Goal: Answer question/provide support

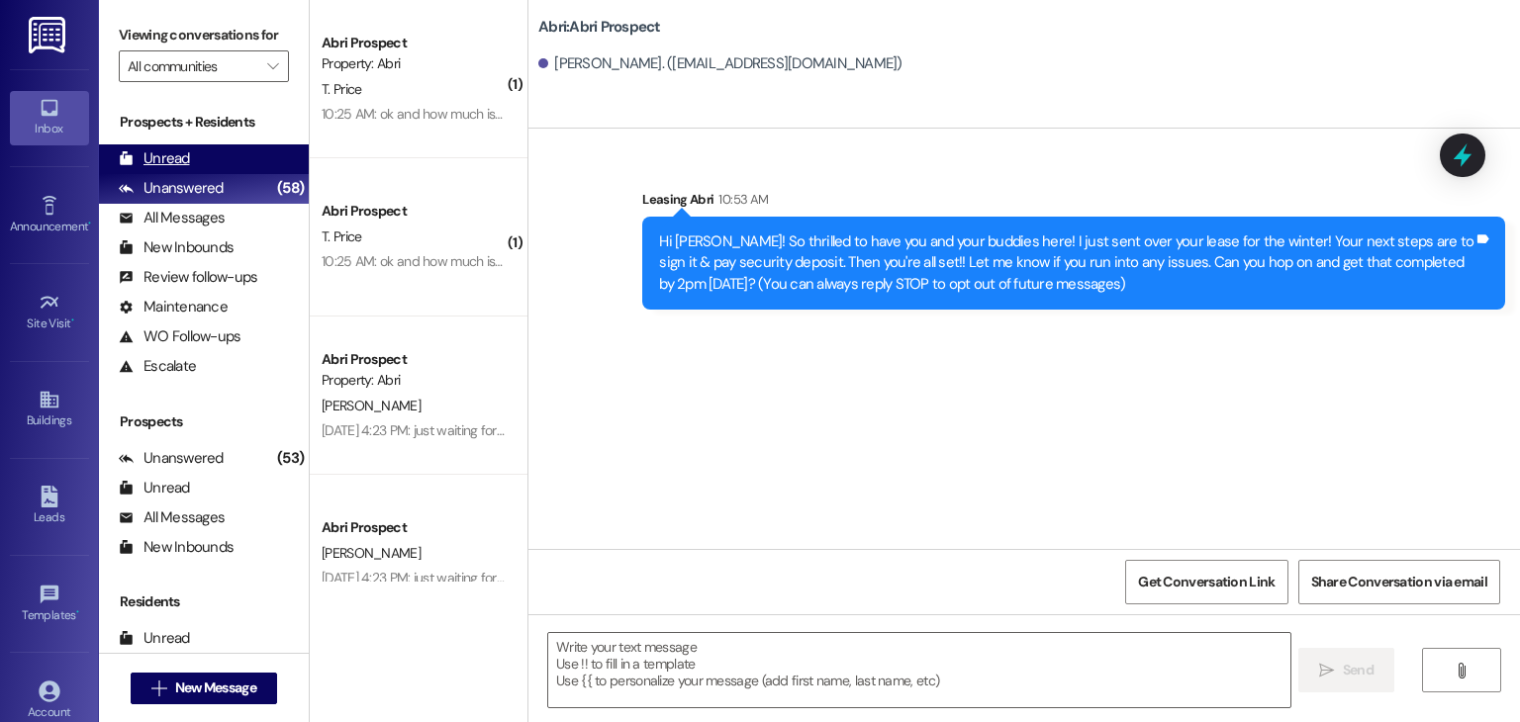
click at [209, 170] on div "Unread (0)" at bounding box center [204, 159] width 210 height 30
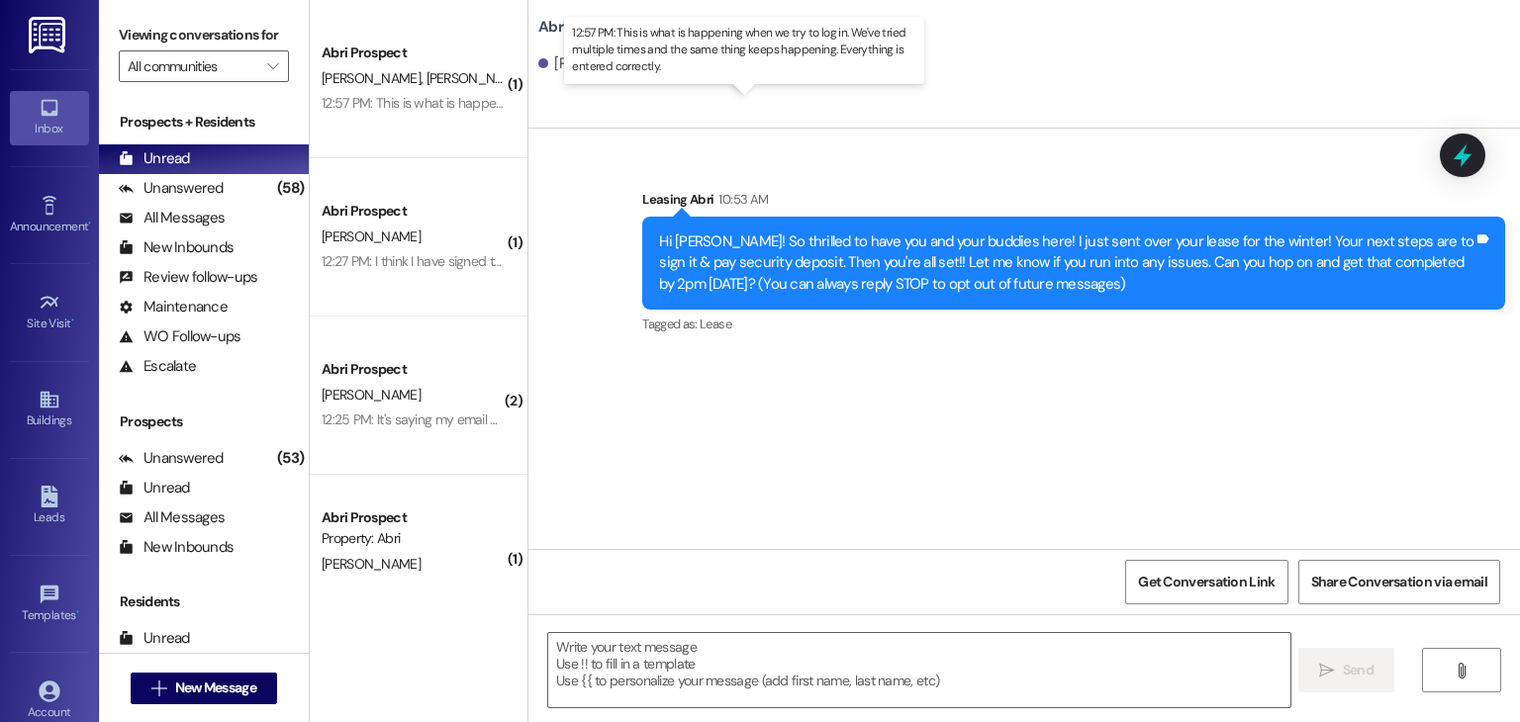
click at [459, 107] on div "12:57 PM: This is what is happening when we try to log in. We've tried multiple…" at bounding box center [757, 103] width 871 height 18
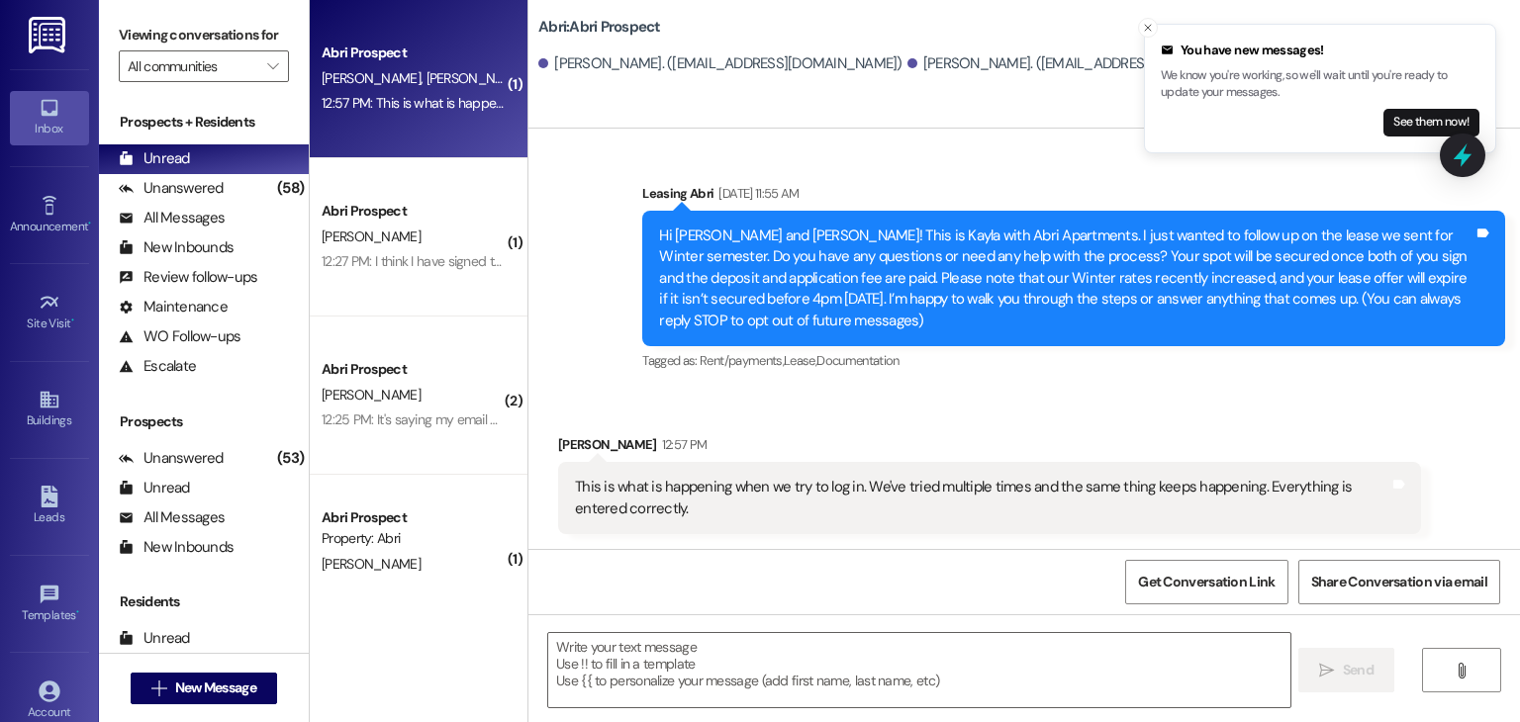
scroll to position [534, 0]
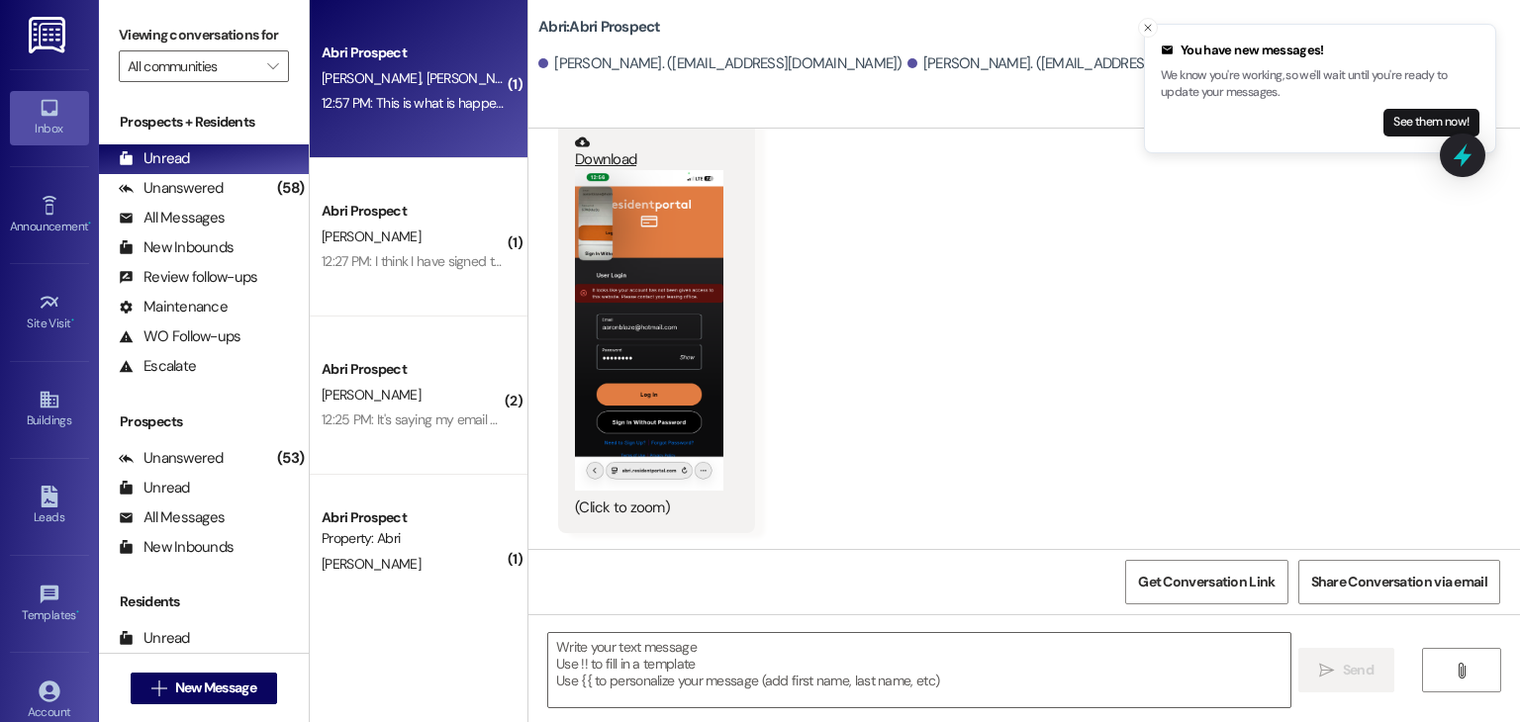
click at [573, 387] on div "PNG attachment Download (Click to zoom)" at bounding box center [649, 313] width 152 height 411
click at [617, 409] on button "Zoom image" at bounding box center [649, 330] width 148 height 321
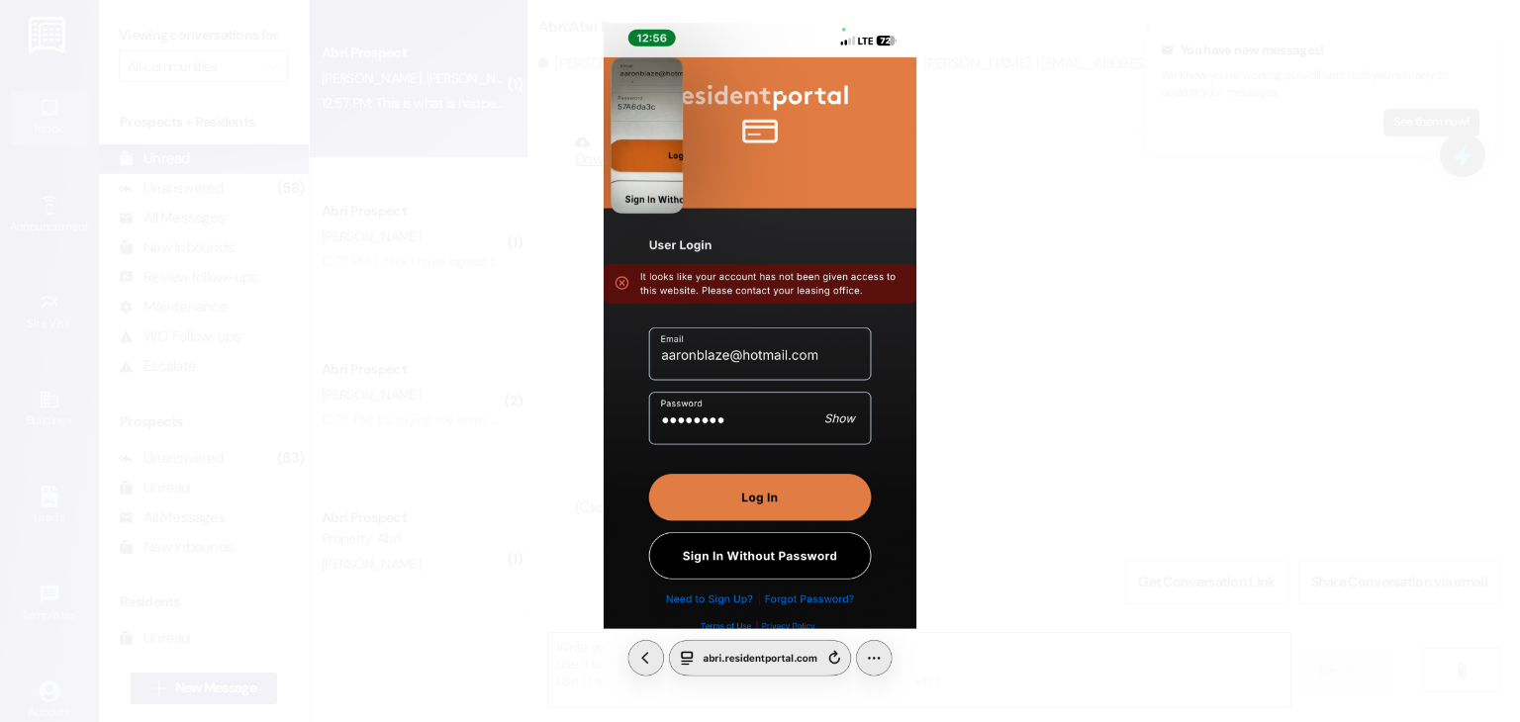
click at [663, 136] on button "Unzoom image" at bounding box center [760, 361] width 1520 height 722
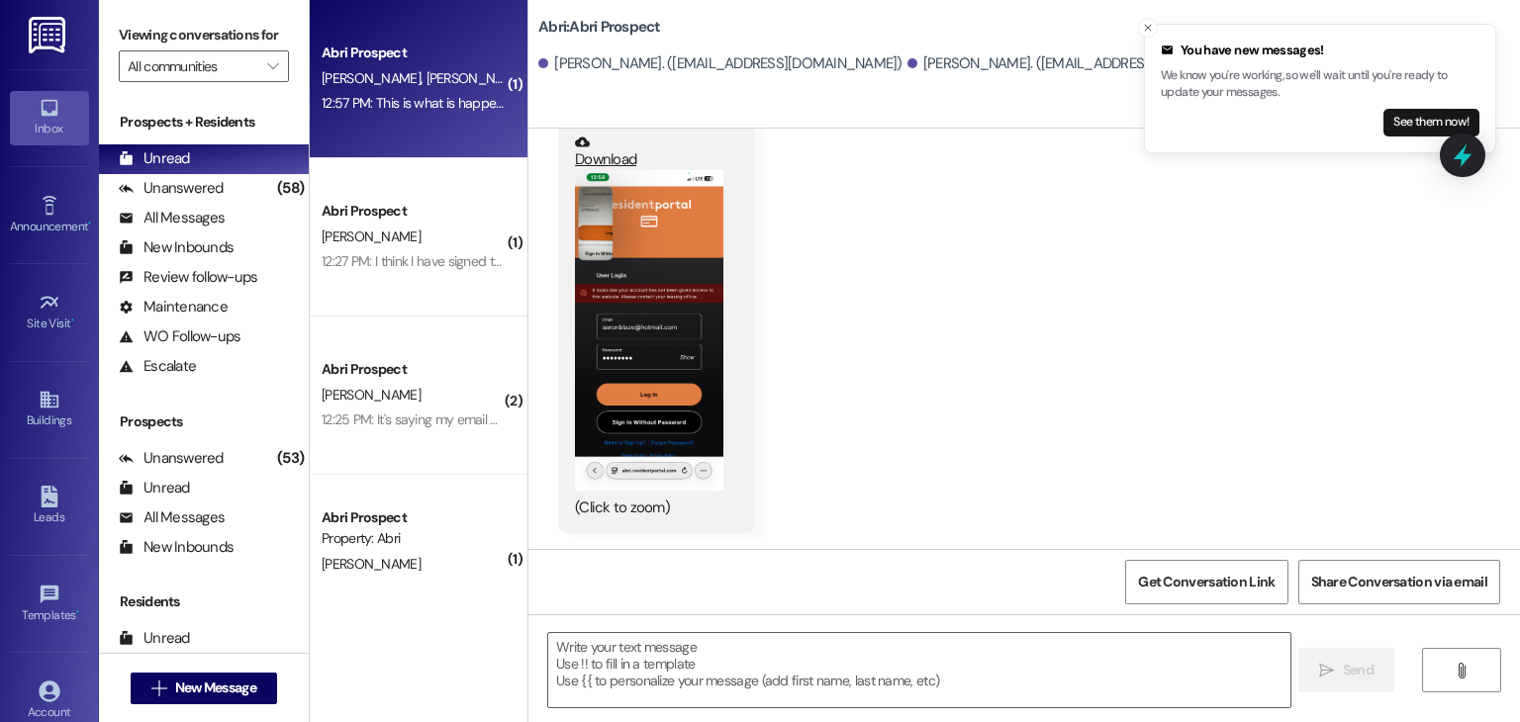
click at [629, 347] on button "Zoom image" at bounding box center [649, 330] width 148 height 321
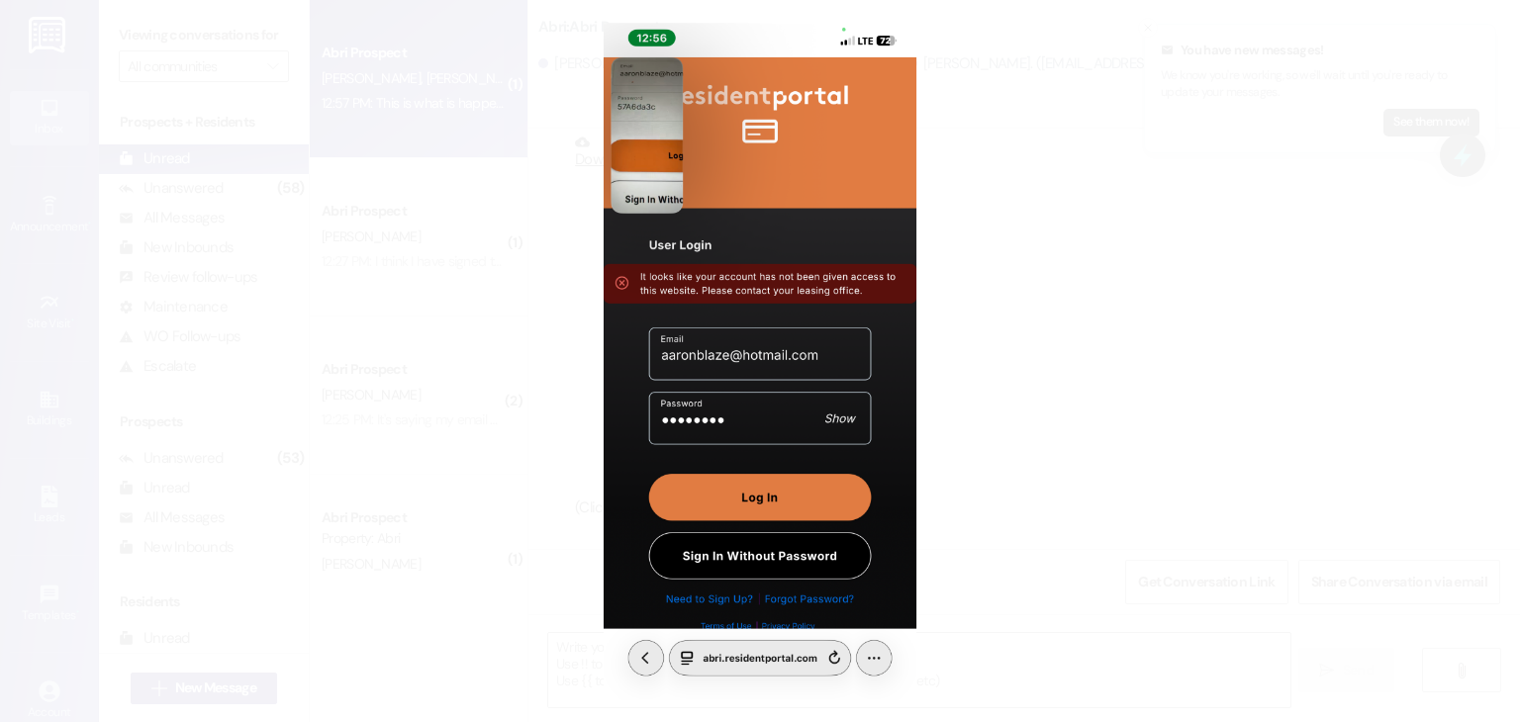
click at [1021, 467] on button "Unzoom image" at bounding box center [760, 361] width 1520 height 722
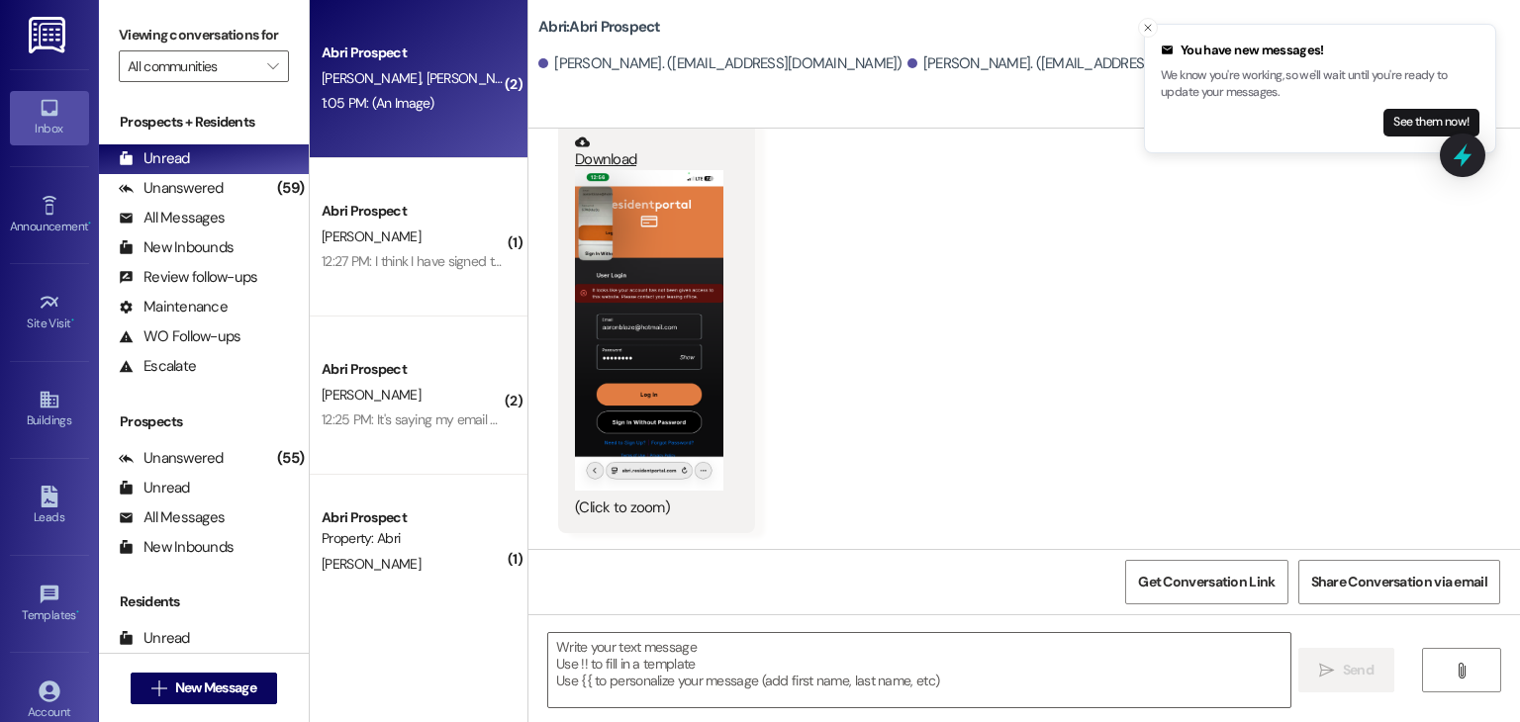
scroll to position [1062, 0]
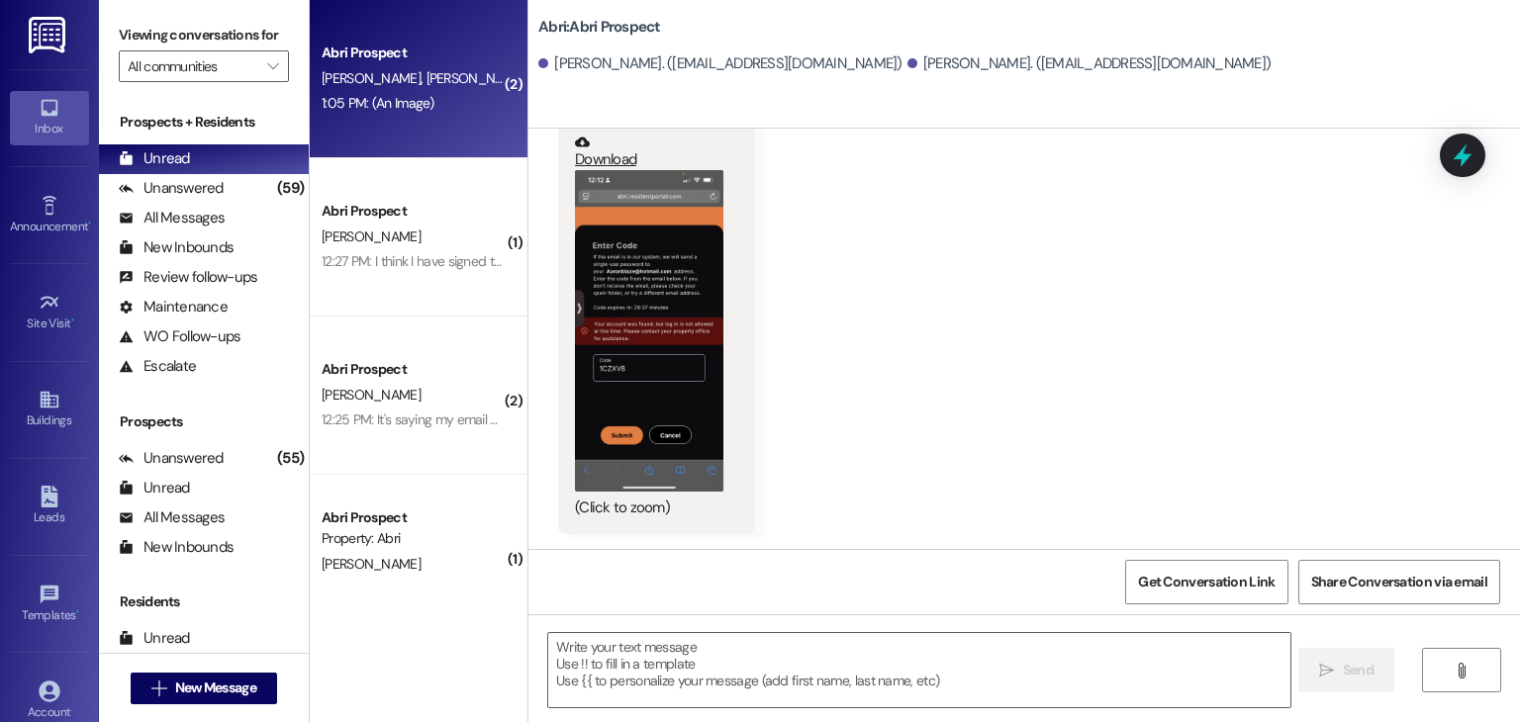
click at [666, 346] on button "Zoom image" at bounding box center [649, 331] width 148 height 322
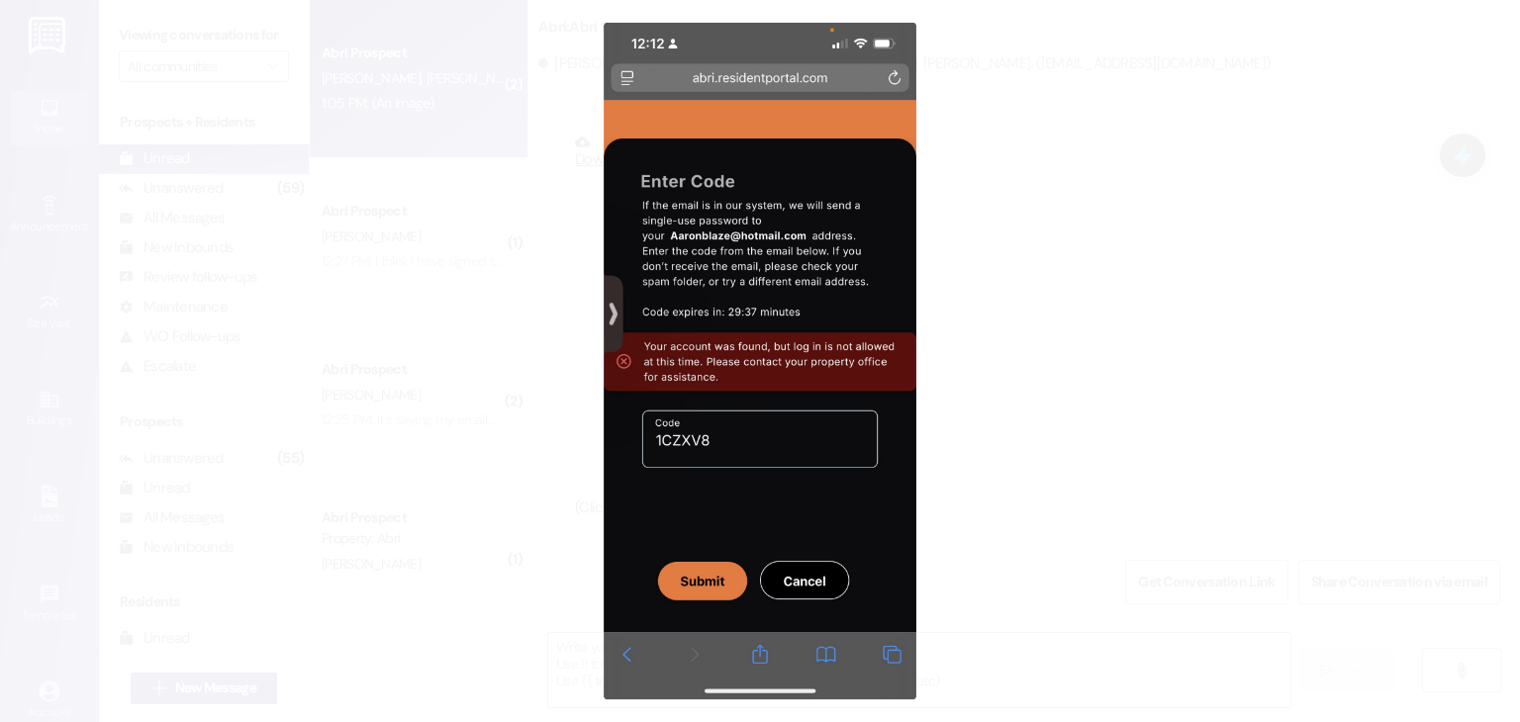
click at [528, 329] on button "Unzoom image" at bounding box center [760, 361] width 1520 height 722
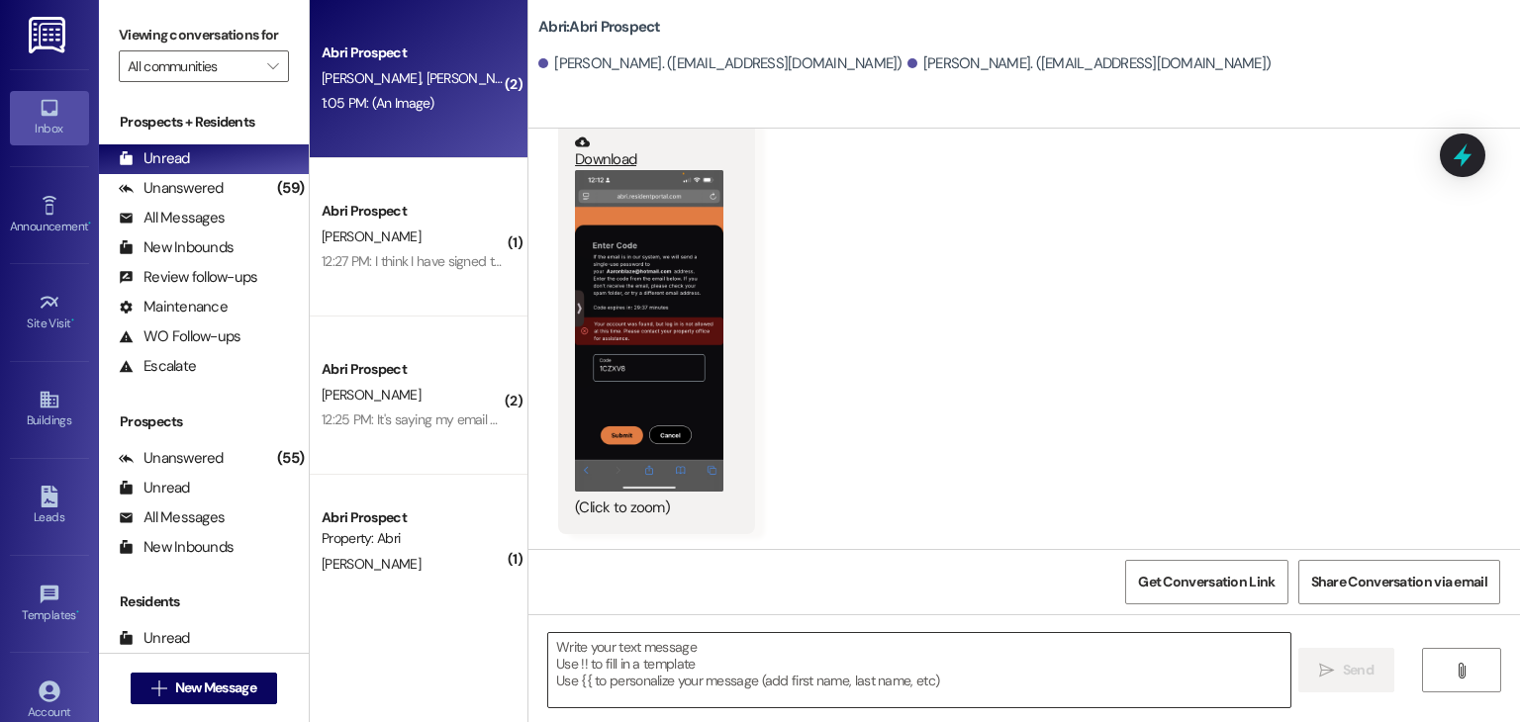
click at [586, 647] on textarea at bounding box center [918, 670] width 741 height 74
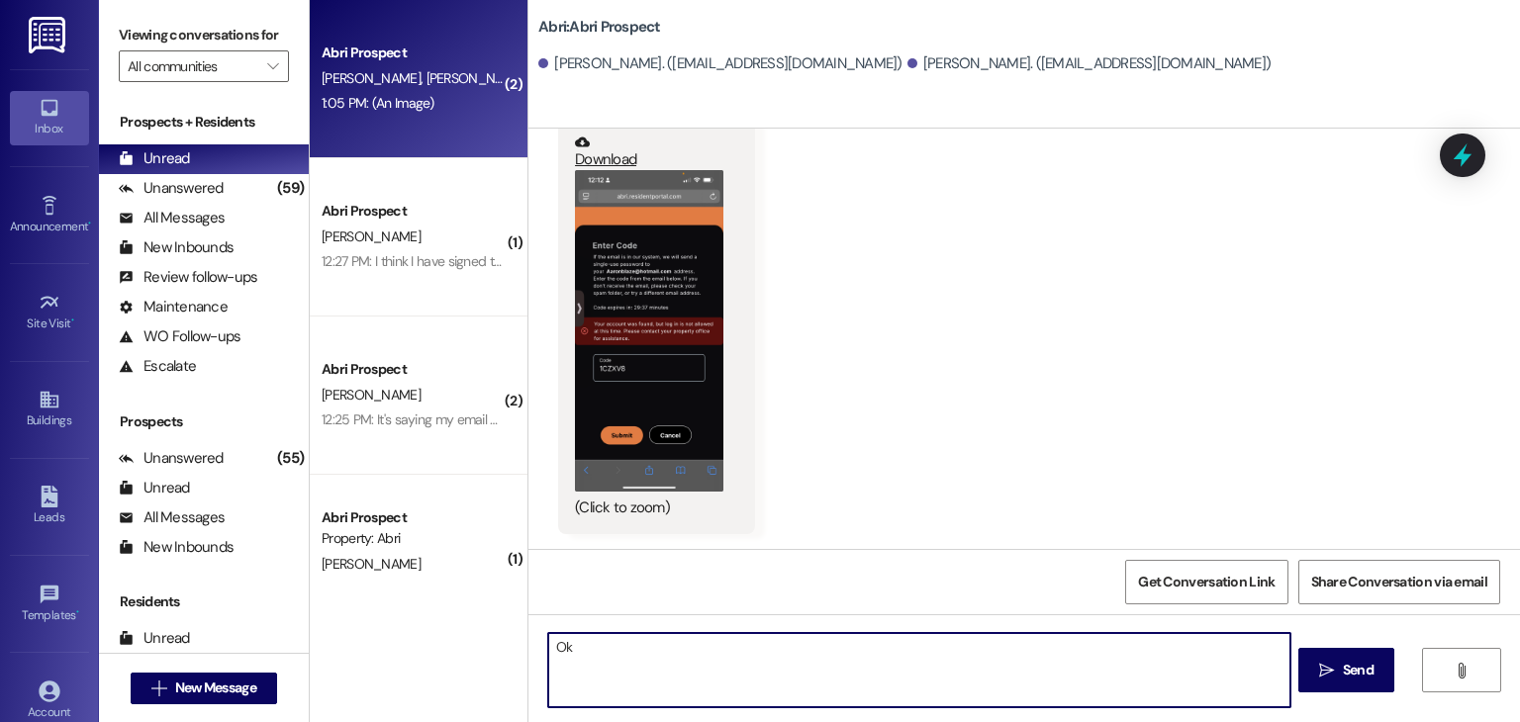
type textarea "O"
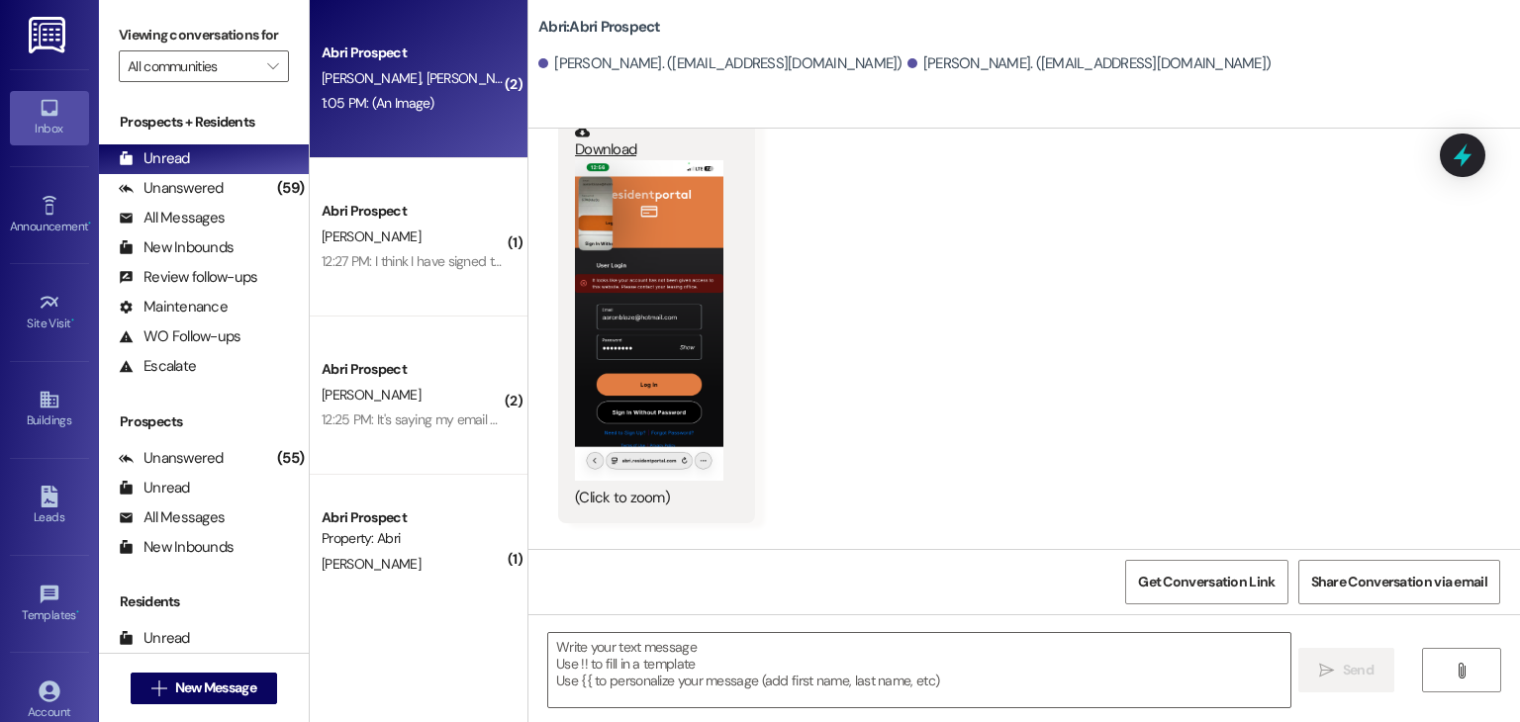
scroll to position [578, 0]
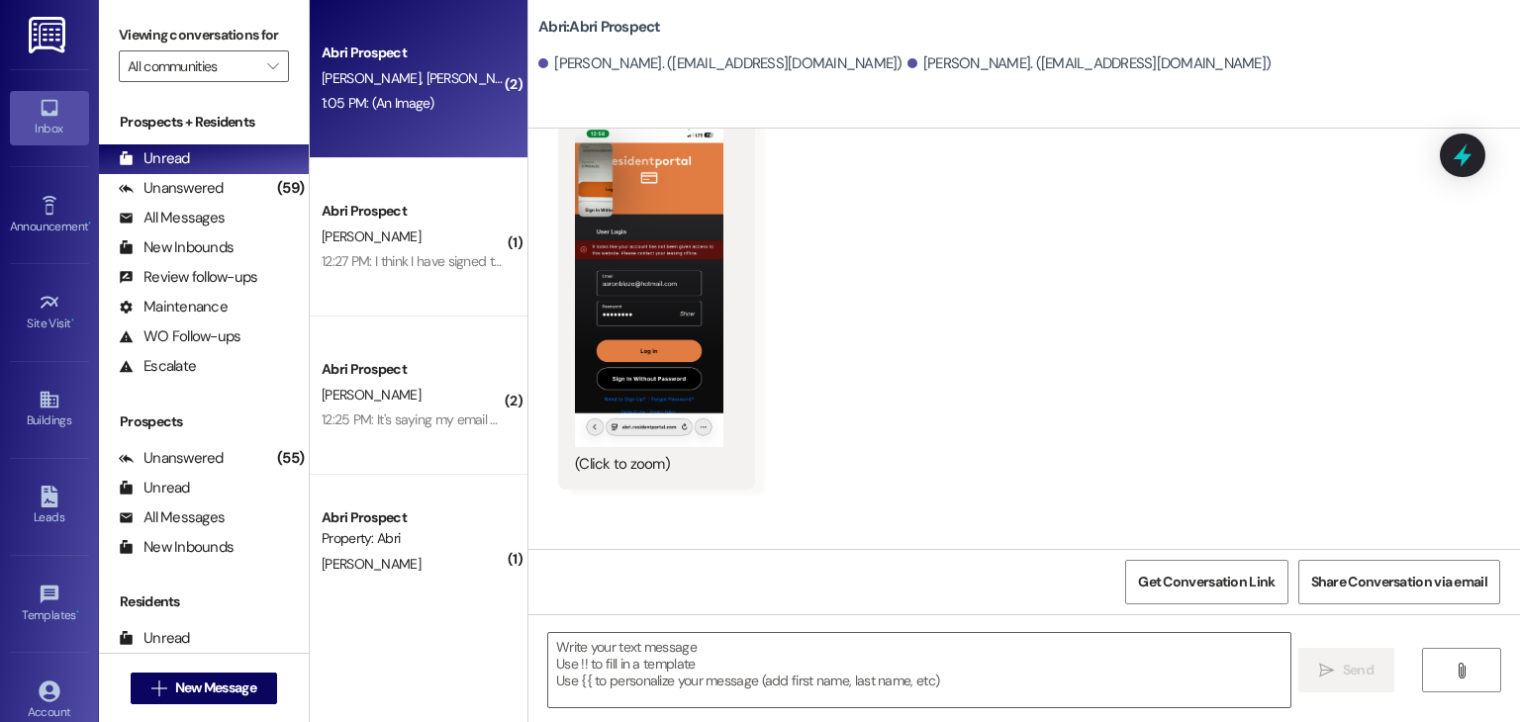
click at [667, 350] on button "Zoom image" at bounding box center [649, 287] width 148 height 321
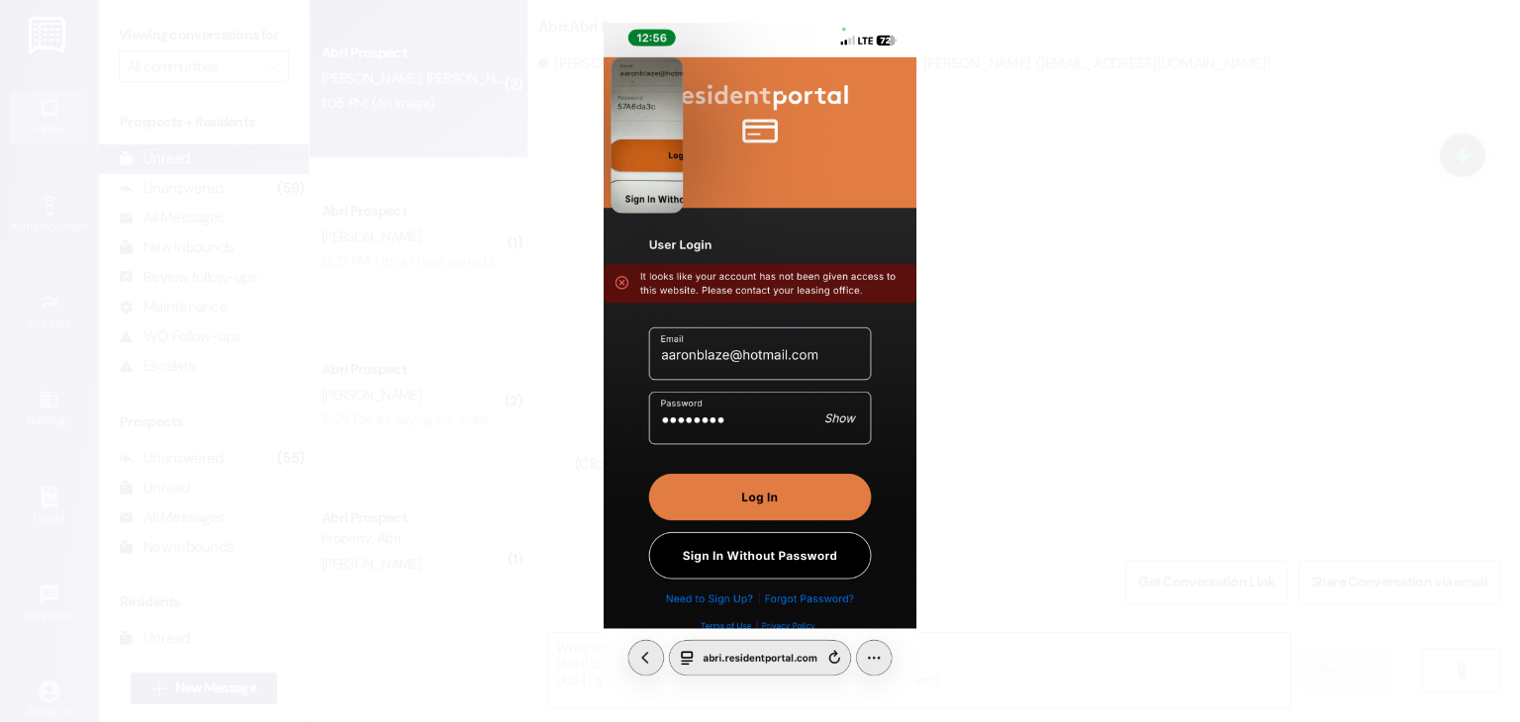
click at [1138, 395] on button "Unzoom image" at bounding box center [760, 361] width 1520 height 722
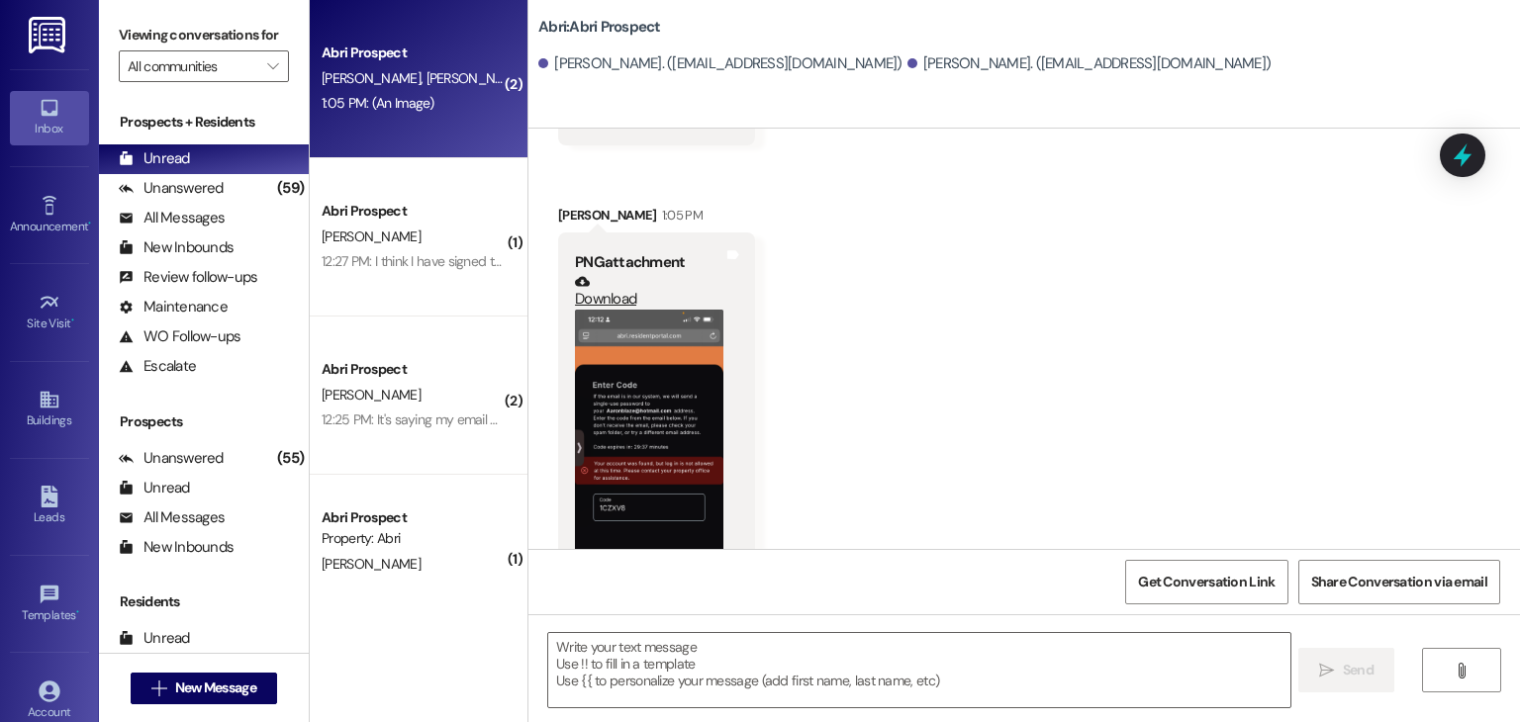
scroll to position [974, 0]
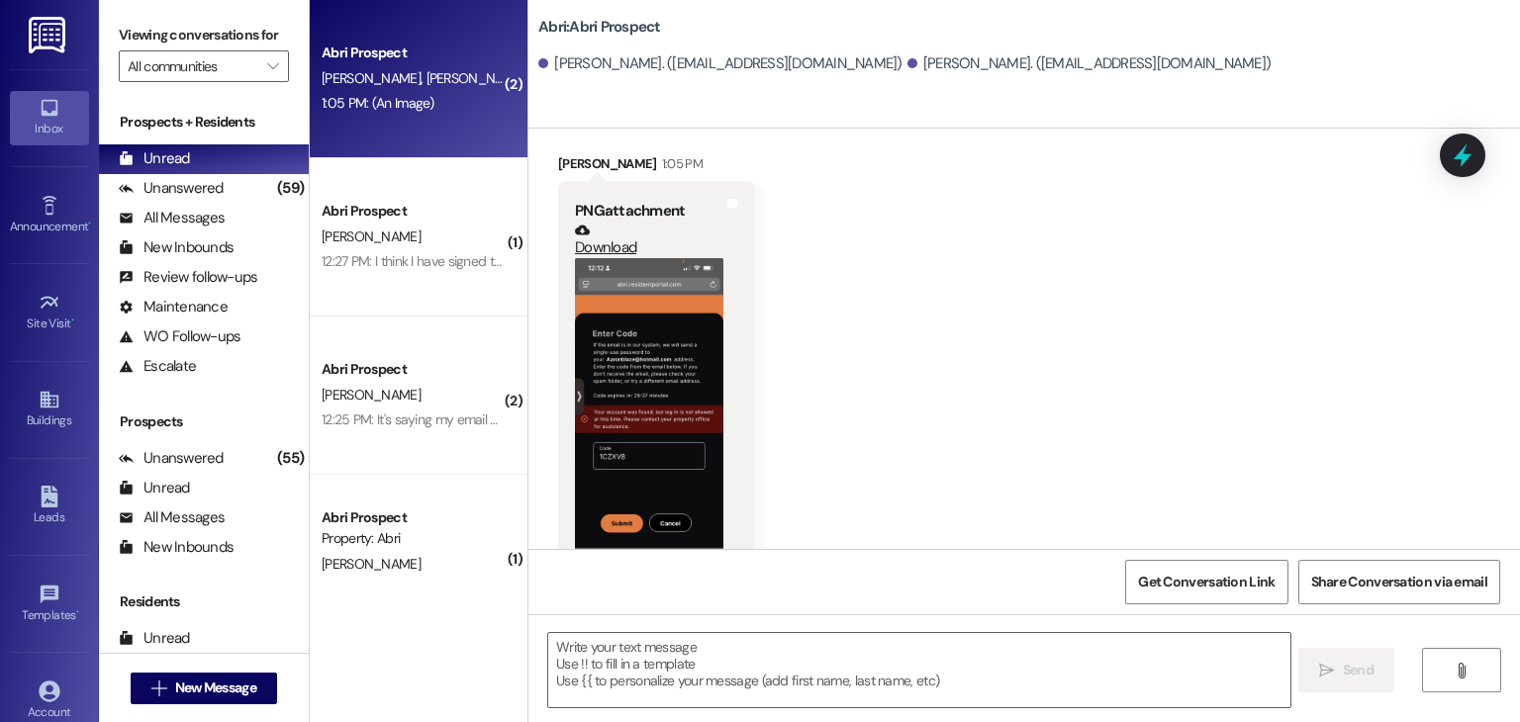
click at [637, 387] on button "Zoom image" at bounding box center [649, 419] width 148 height 322
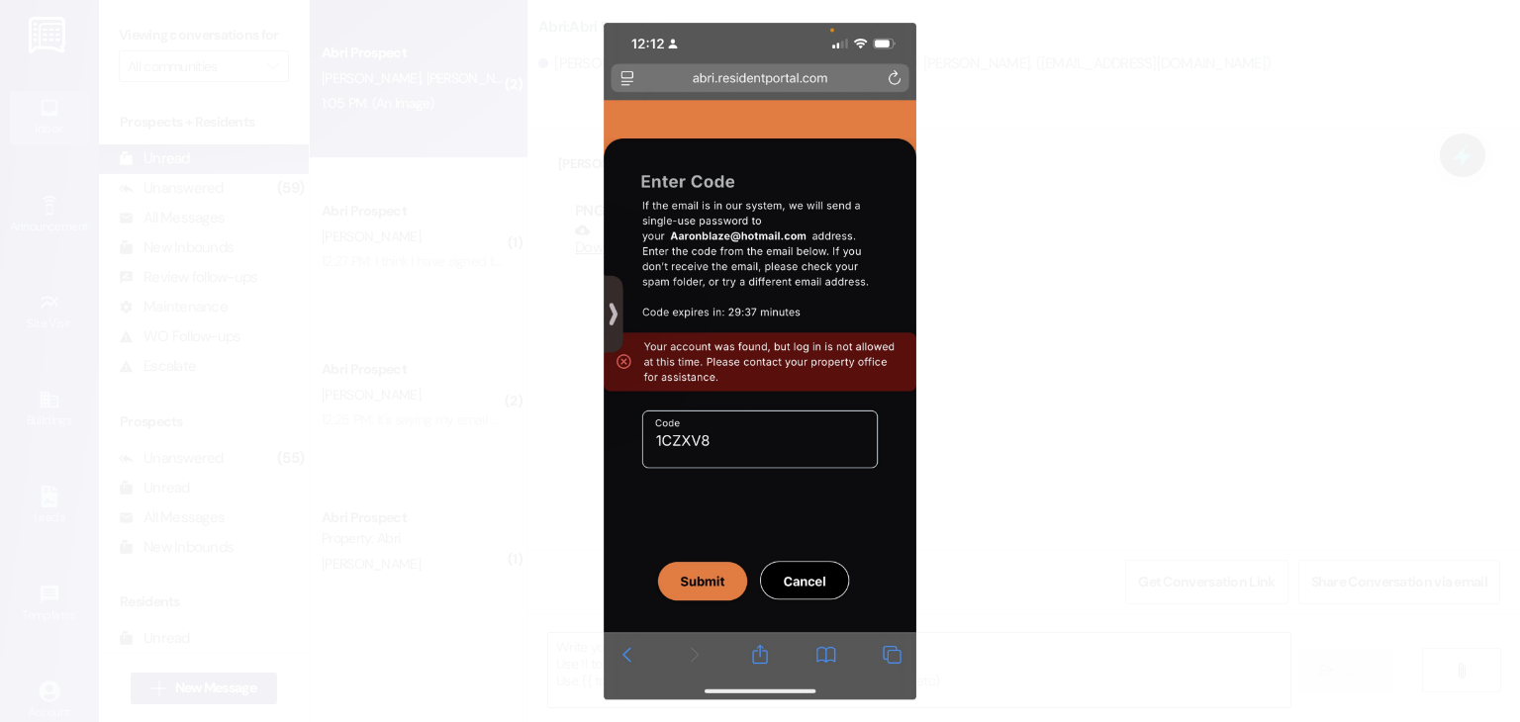
click at [962, 506] on button "Unzoom image" at bounding box center [760, 361] width 1520 height 722
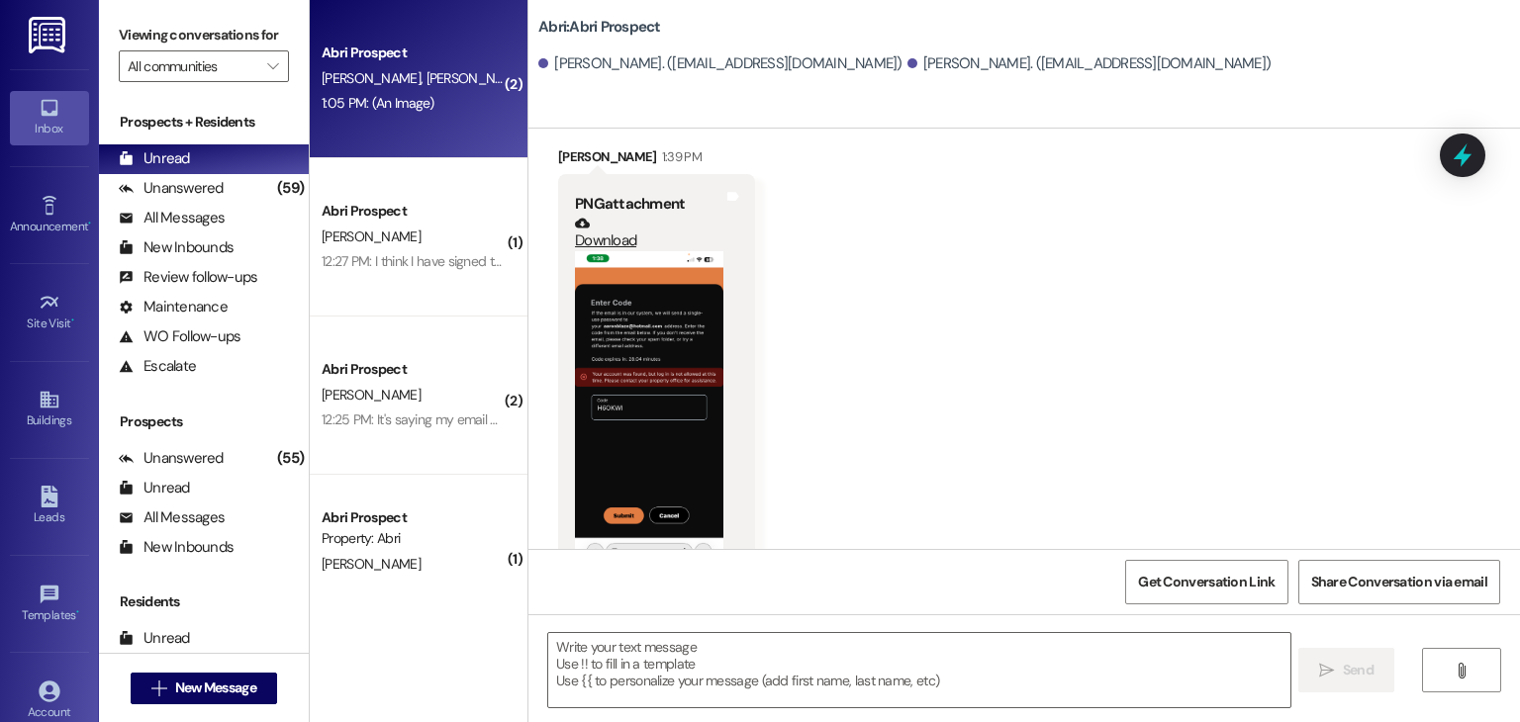
scroll to position [1864, 0]
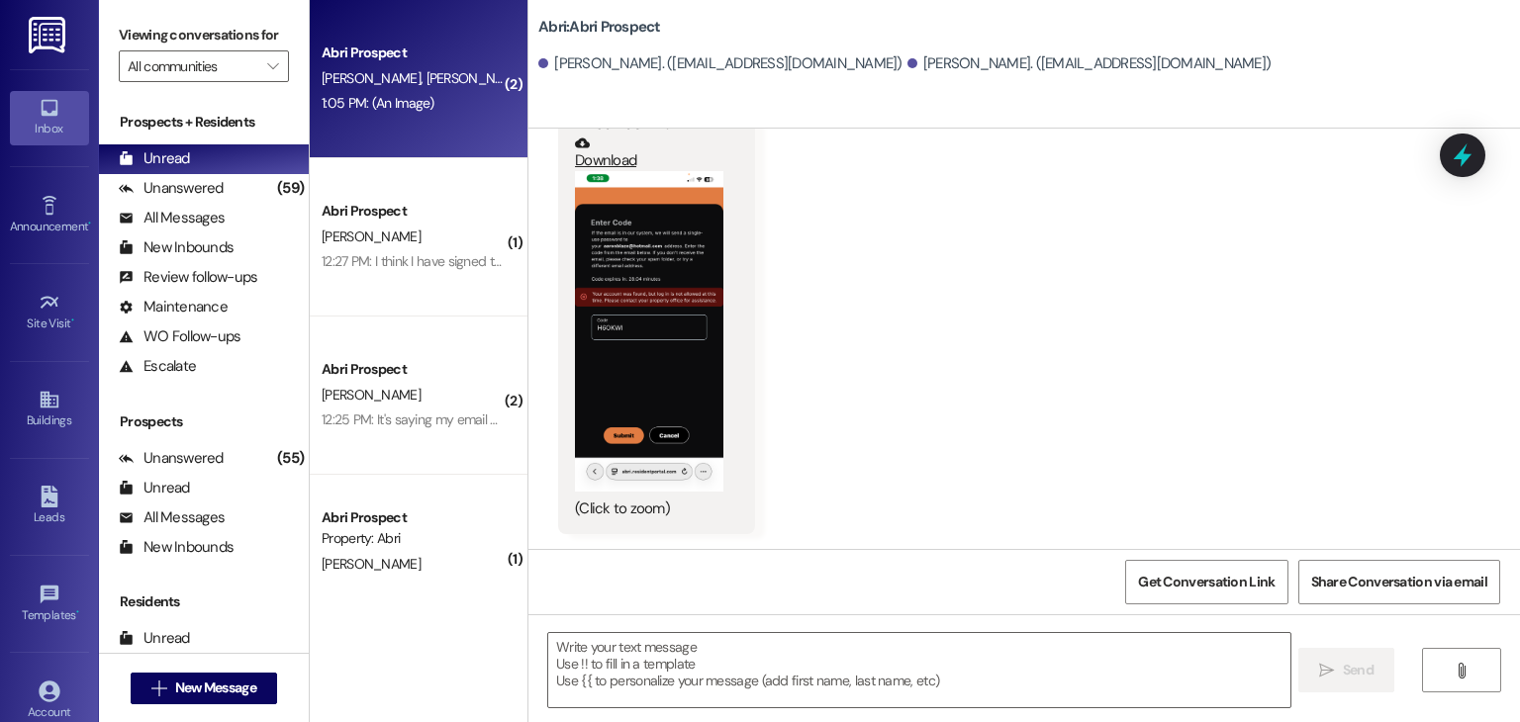
click at [649, 348] on button "Zoom image" at bounding box center [649, 331] width 148 height 321
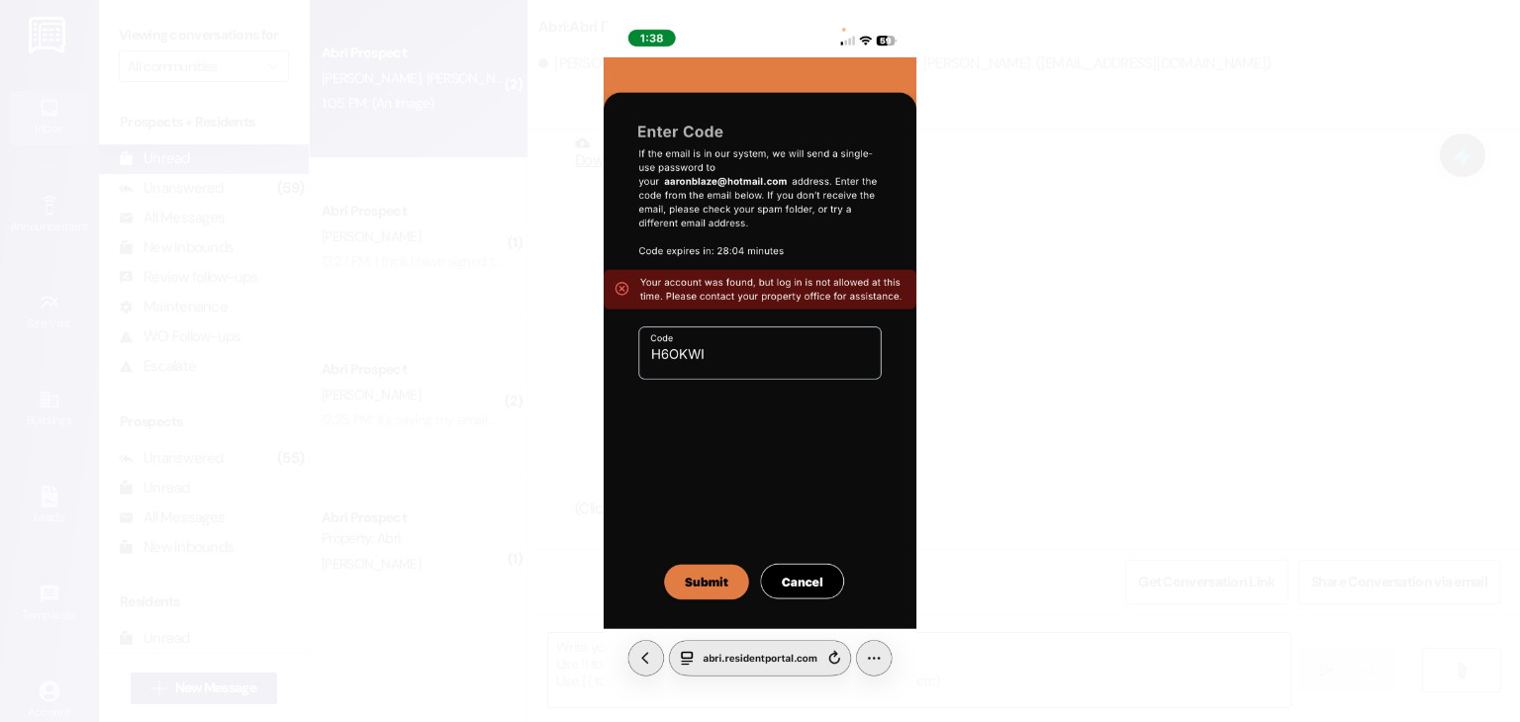
click at [1049, 412] on button "Unzoom image" at bounding box center [760, 361] width 1520 height 722
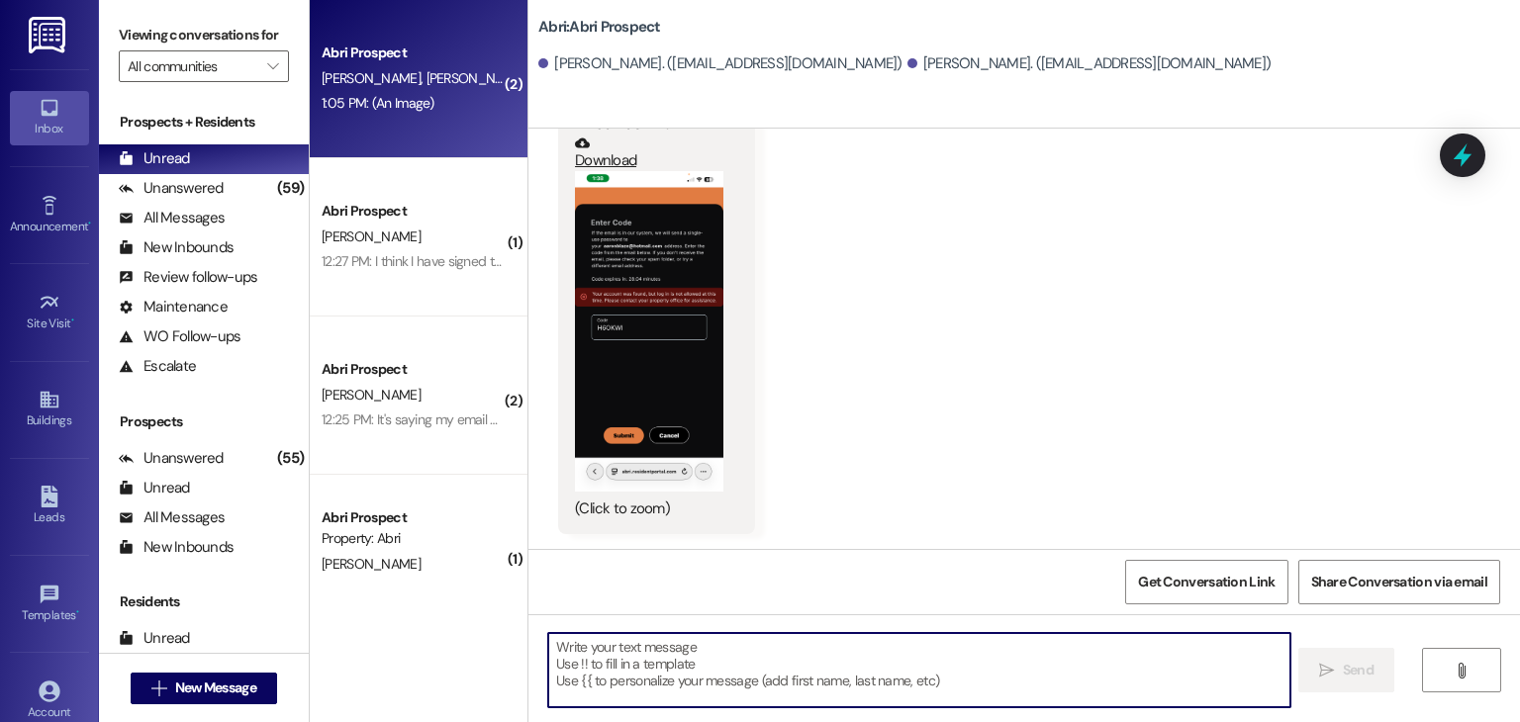
click at [735, 679] on textarea at bounding box center [918, 670] width 741 height 74
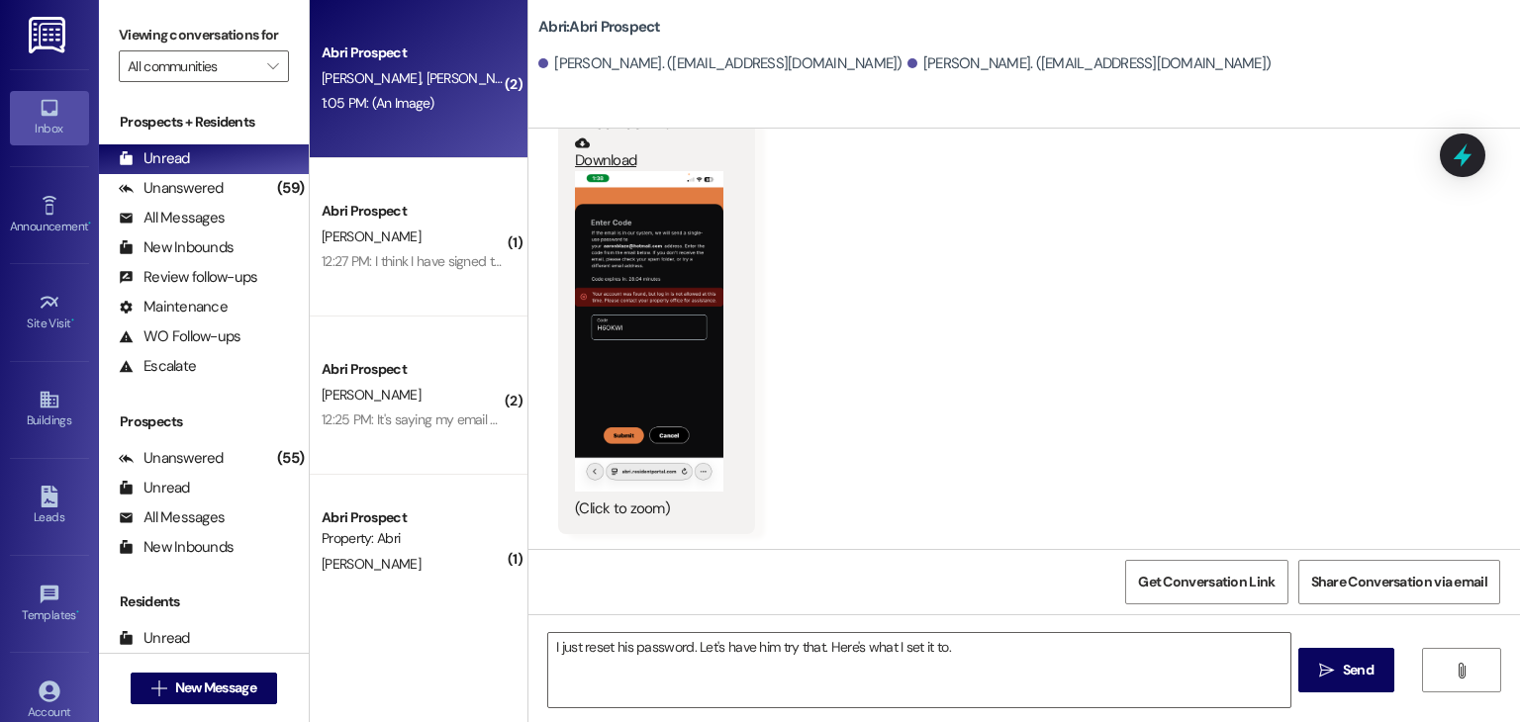
click at [772, 543] on div "Received via SMS [PERSON_NAME] 1:39 PM This is what happened when I tried to lo…" at bounding box center [1023, 216] width 991 height 665
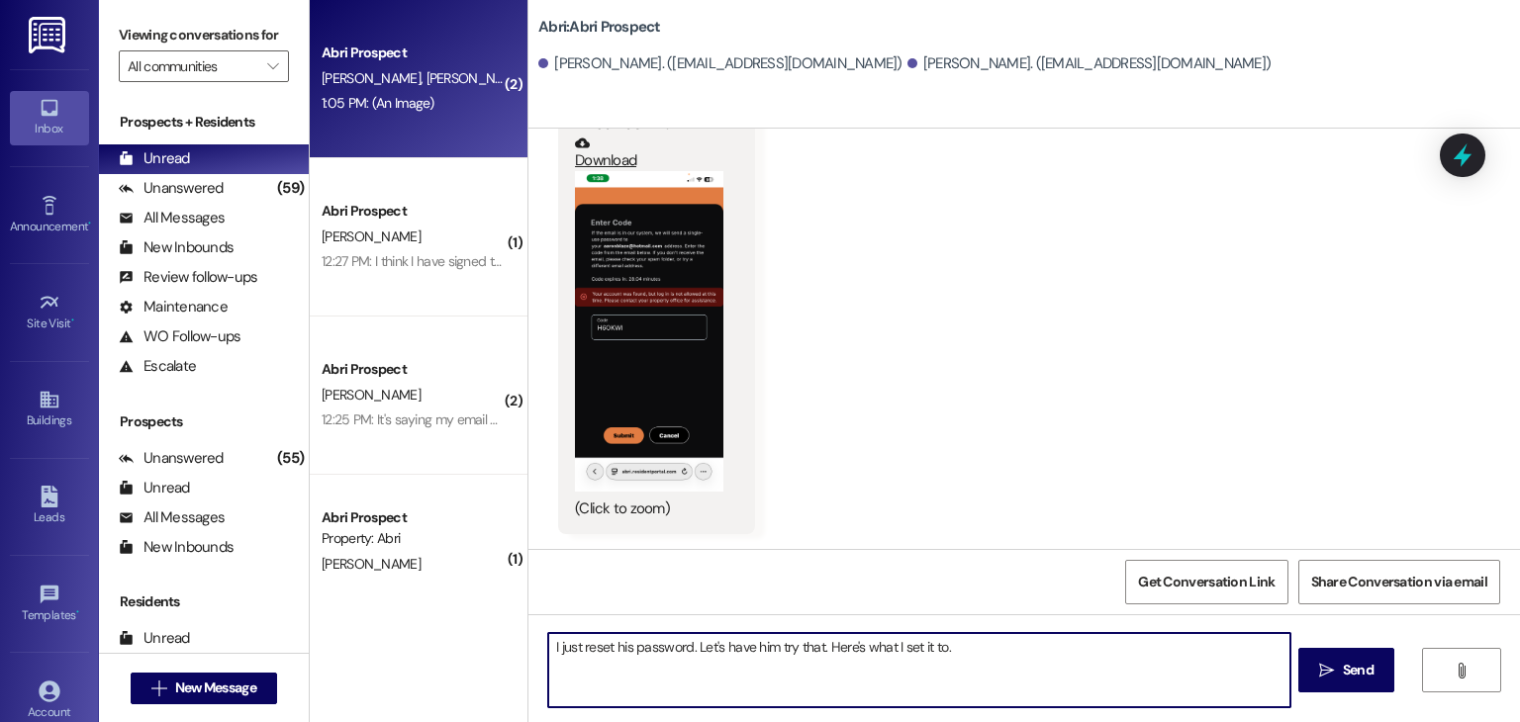
click at [955, 640] on textarea "I just reset his password. Let's have him try that. Here's what I set it to." at bounding box center [918, 670] width 741 height 74
paste textarea "[PERSON_NAME]!1"
click at [1018, 656] on textarea "I just reset his password. Let's have him try that. Here's what I set it to. [P…" at bounding box center [918, 670] width 741 height 74
type textarea "I just reset his password. Let's have him try that. Here's what I set it to. [P…"
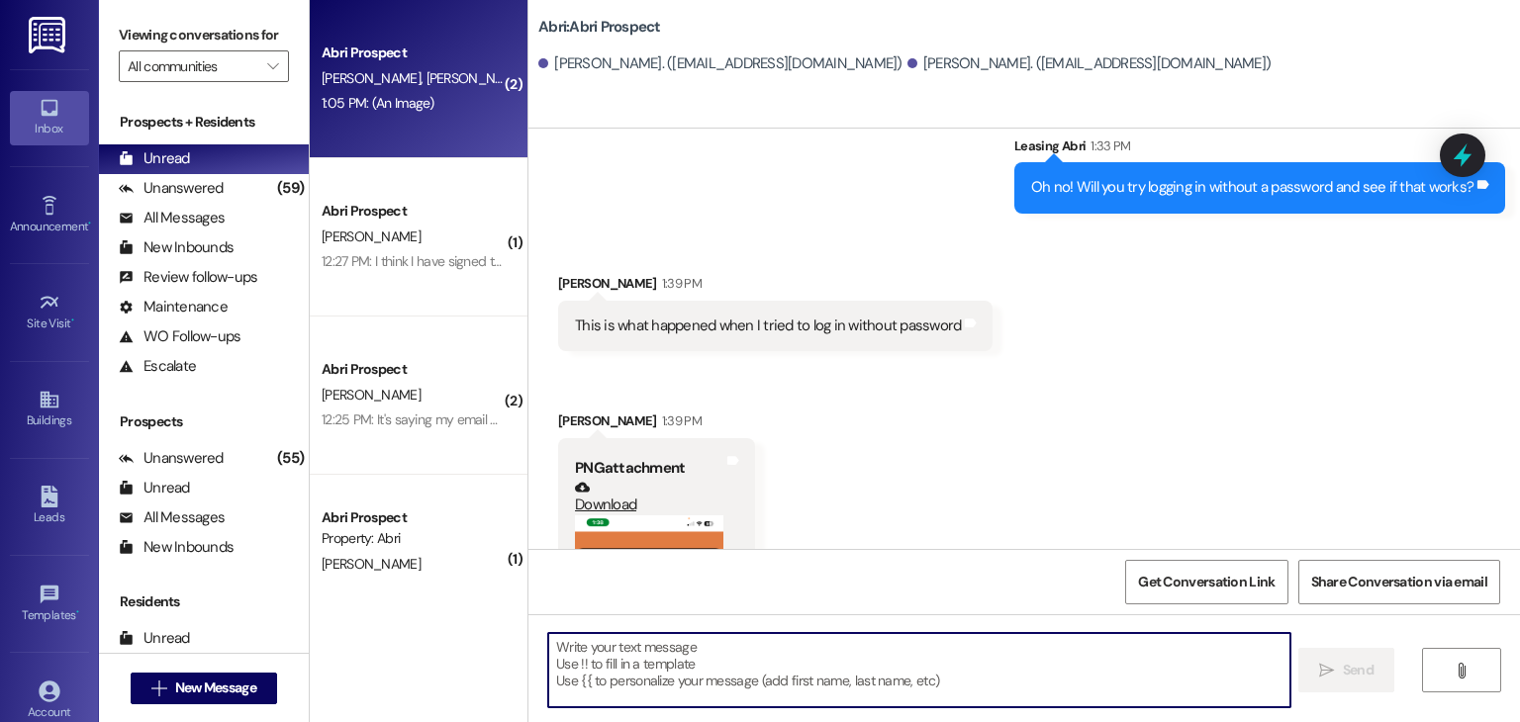
scroll to position [2003, 0]
